Goal: Use online tool/utility: Utilize a website feature to perform a specific function

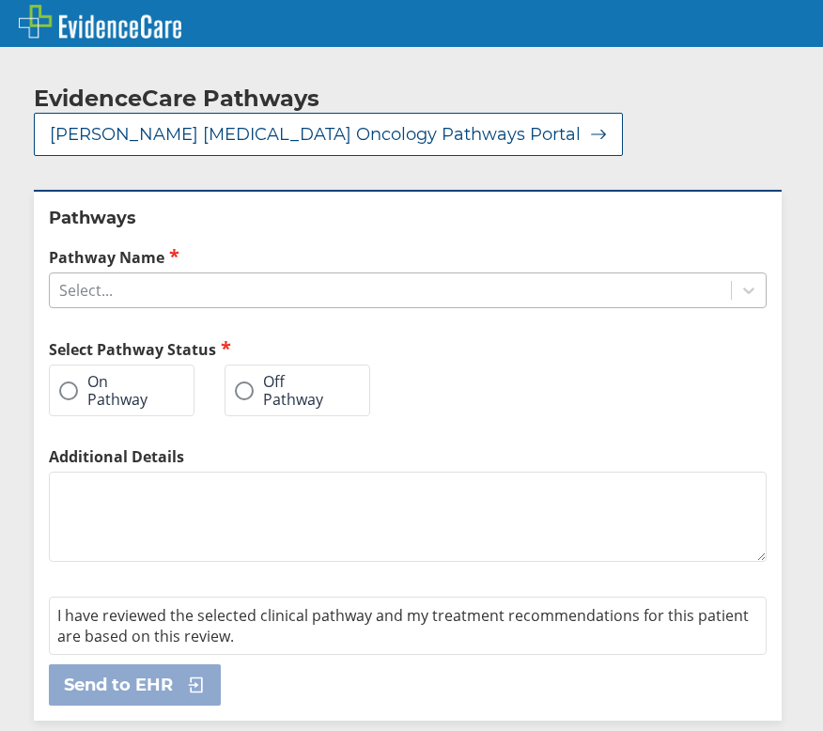
click at [398, 302] on div "Select..." at bounding box center [390, 290] width 681 height 32
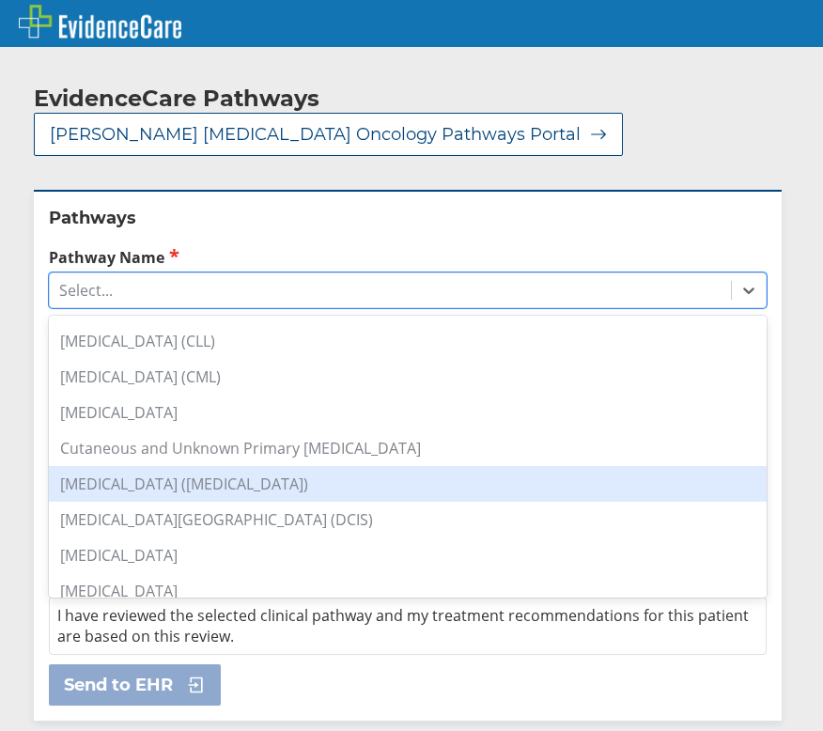
scroll to position [470, 0]
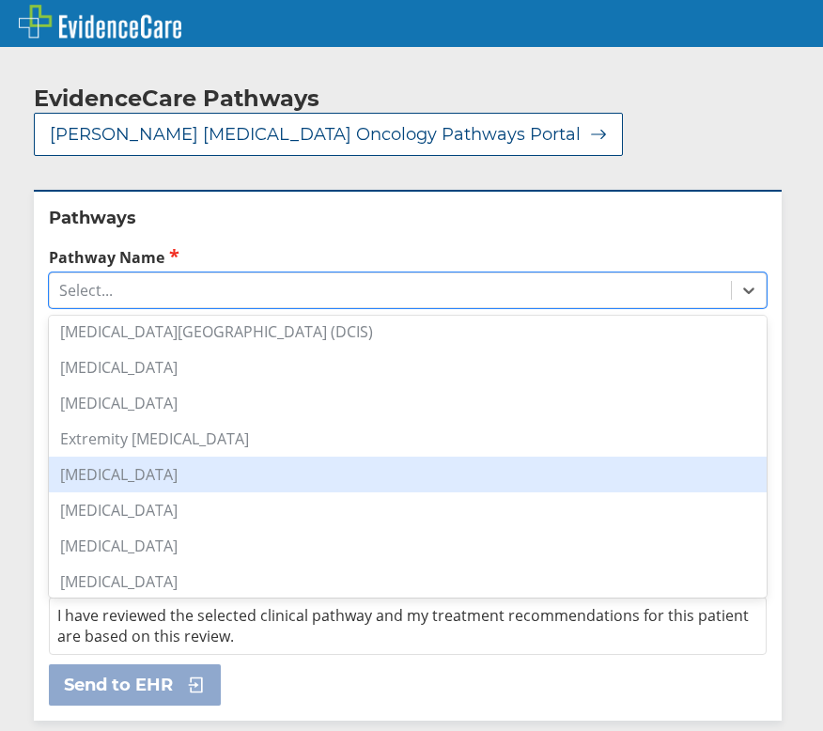
click at [180, 481] on div "[MEDICAL_DATA]" at bounding box center [408, 475] width 718 height 36
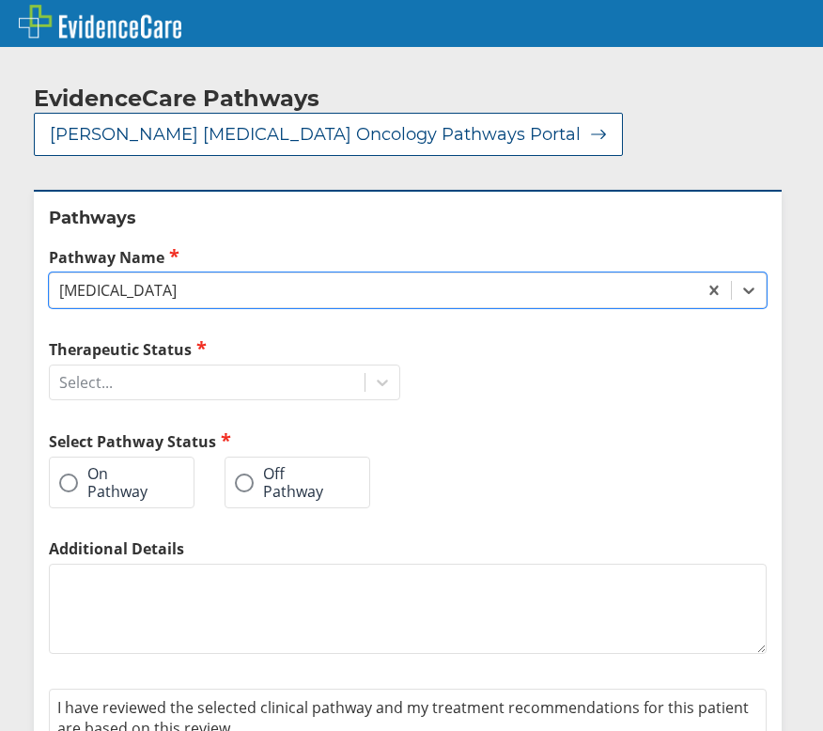
click at [143, 402] on div "Therapeutic Status Select... Select Pathway Status On Pathway Off Pathway" at bounding box center [224, 438] width 351 height 200
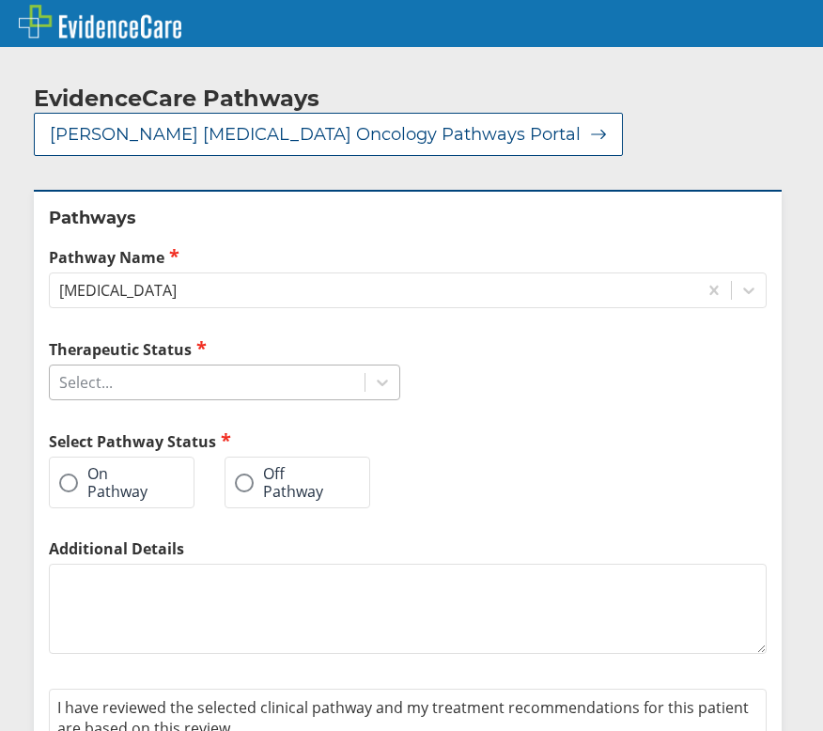
click at [143, 395] on div "Select..." at bounding box center [207, 382] width 315 height 32
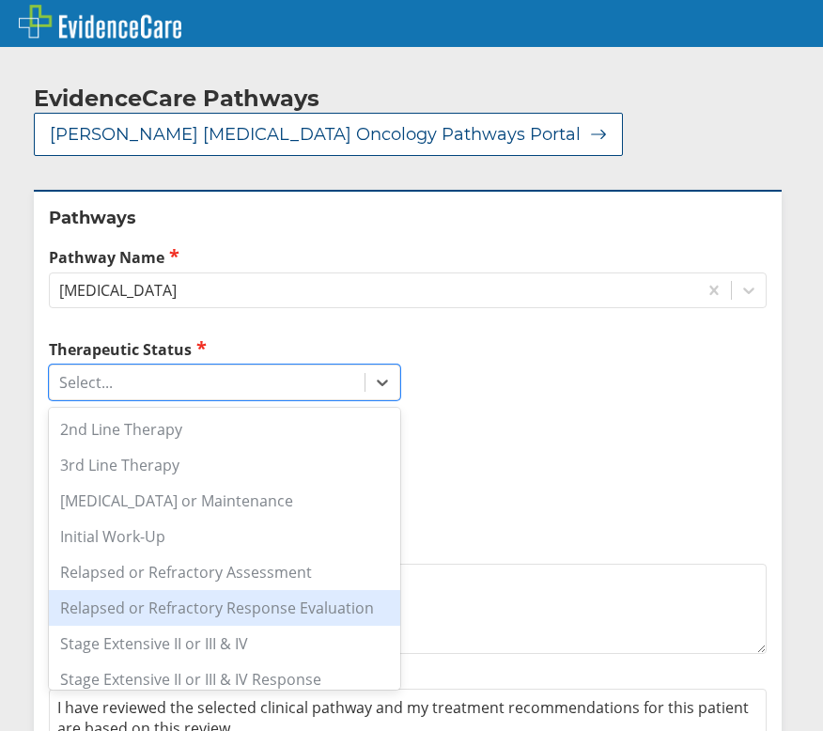
scroll to position [124, 0]
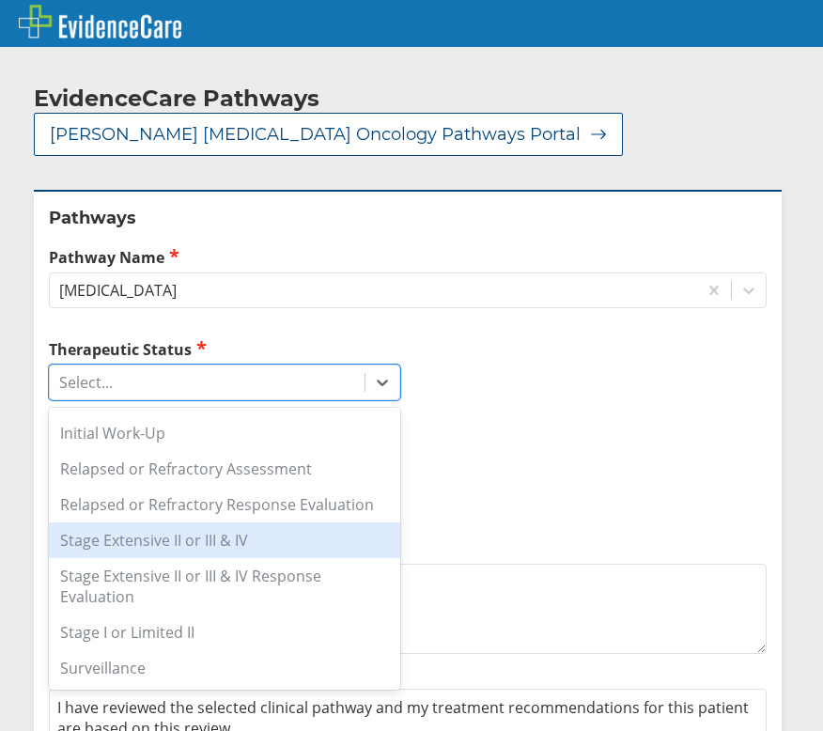
click at [194, 536] on div "Stage Extensive II or III & IV" at bounding box center [224, 540] width 351 height 36
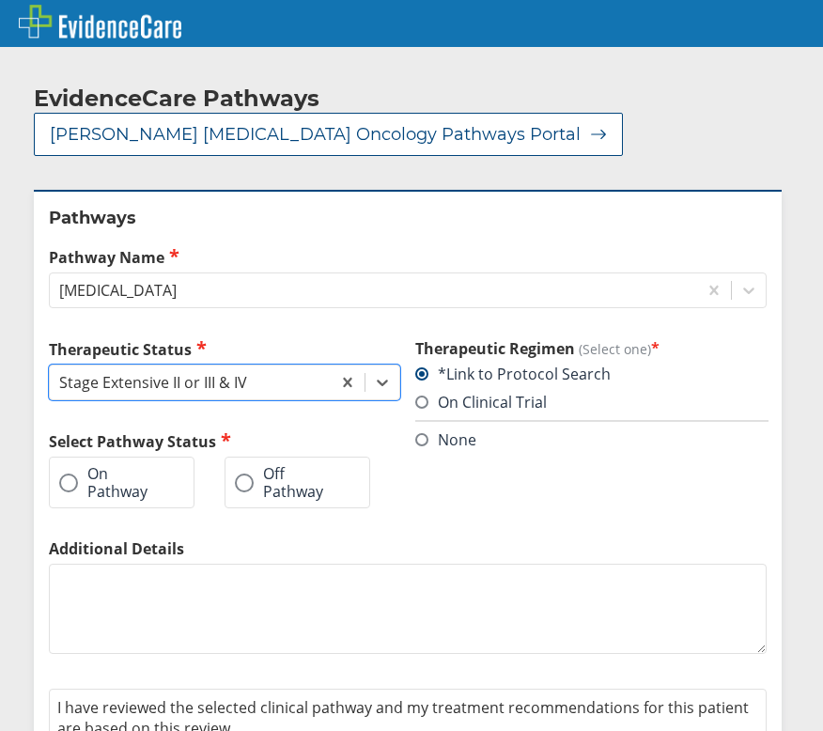
click at [136, 494] on label "On Pathway" at bounding box center [112, 482] width 106 height 35
click at [0, 0] on input "On Pathway" at bounding box center [0, 0] width 0 height 0
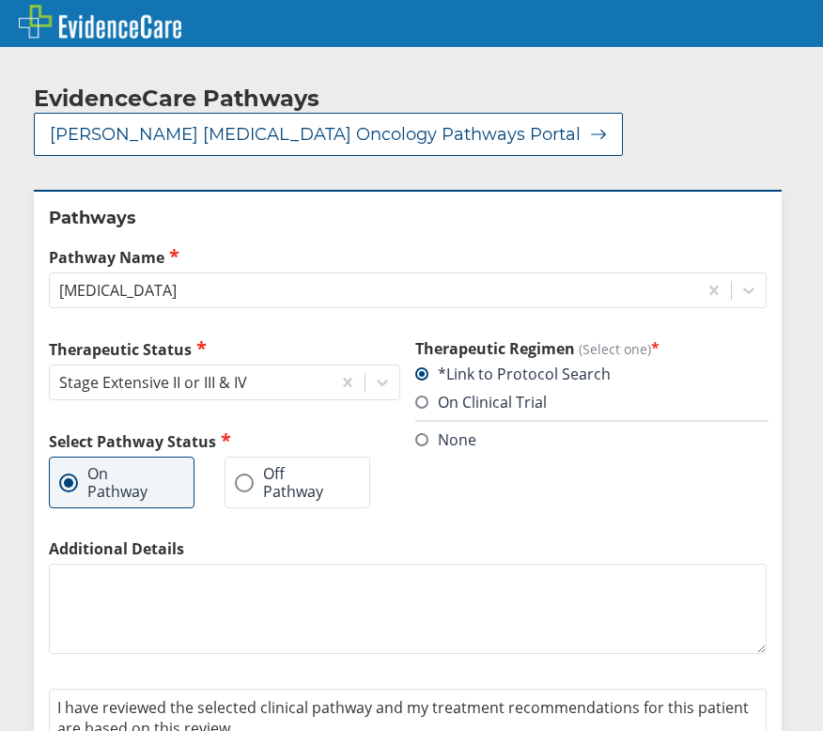
scroll to position [90, 0]
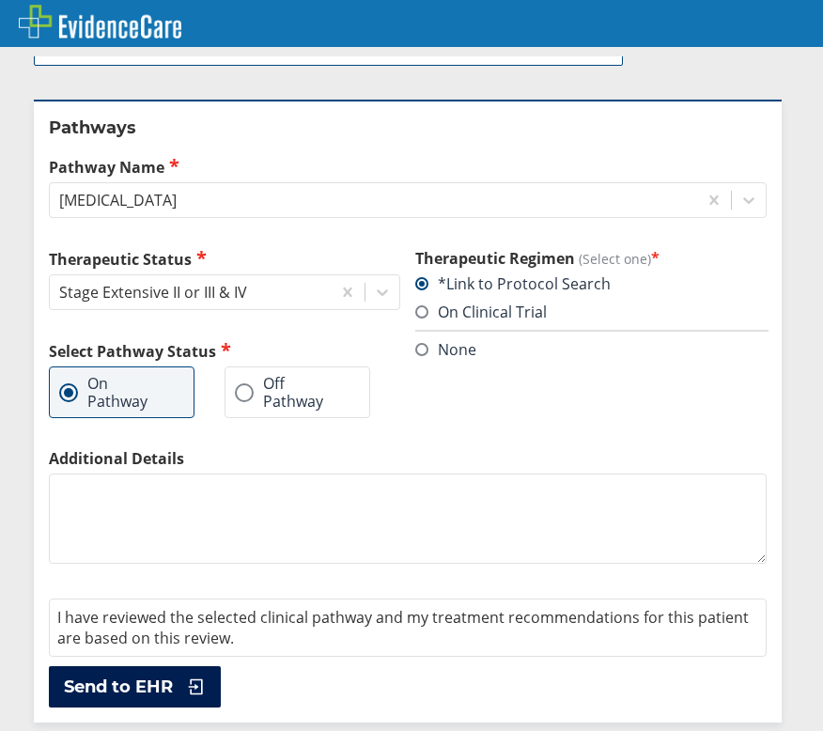
click at [81, 678] on span "Send to EHR" at bounding box center [118, 686] width 109 height 23
